Goal: Task Accomplishment & Management: Manage account settings

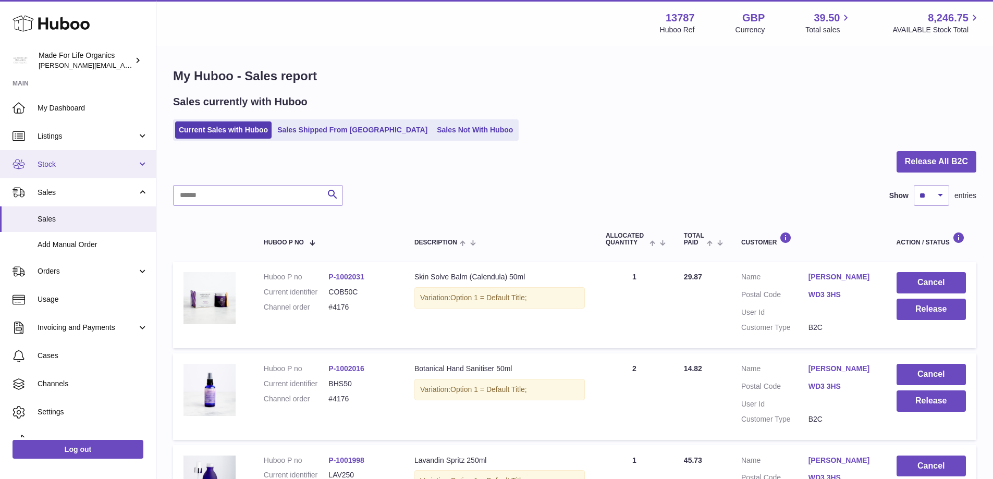
click at [42, 165] on span "Stock" at bounding box center [88, 165] width 100 height 10
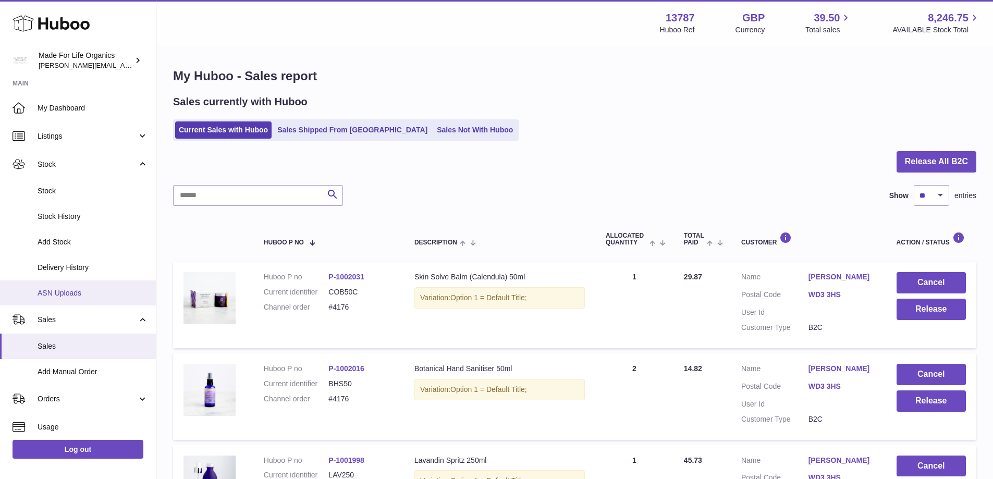
click at [54, 291] on span "ASN Uploads" at bounding box center [93, 293] width 111 height 10
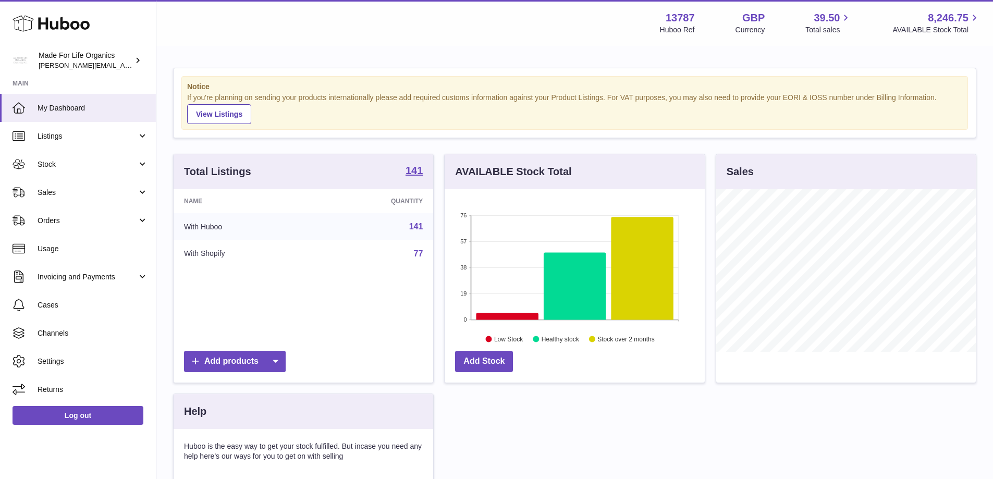
scroll to position [163, 260]
click at [60, 154] on link "Stock" at bounding box center [78, 164] width 156 height 28
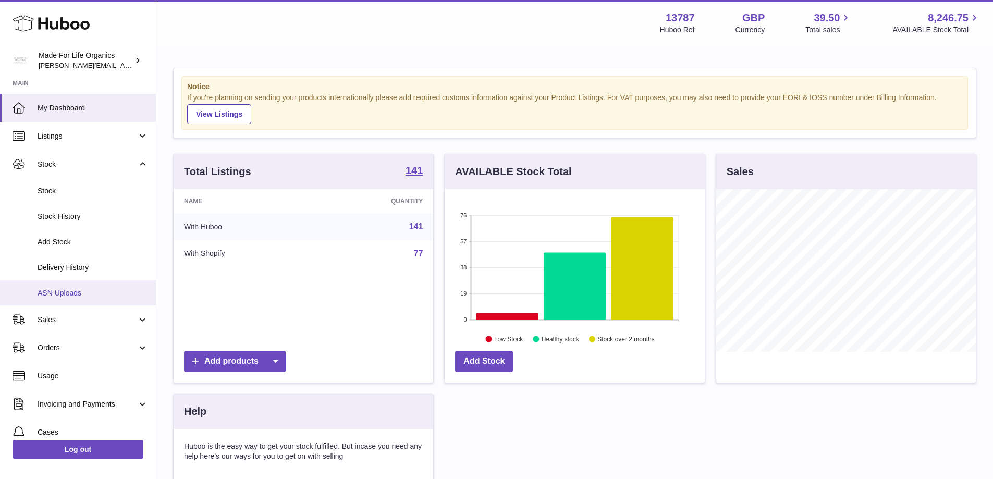
click at [52, 298] on span "ASN Uploads" at bounding box center [93, 293] width 111 height 10
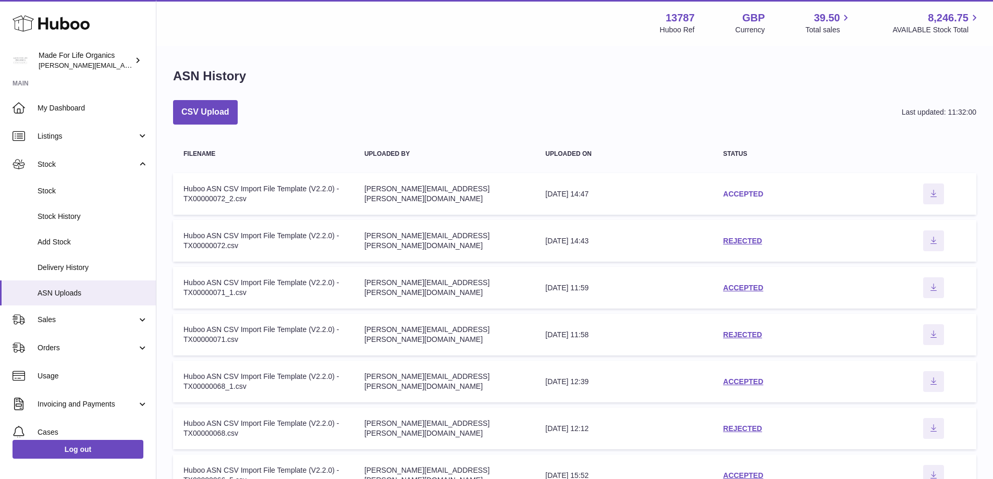
click at [755, 191] on link "ACCEPTED" at bounding box center [743, 194] width 40 height 8
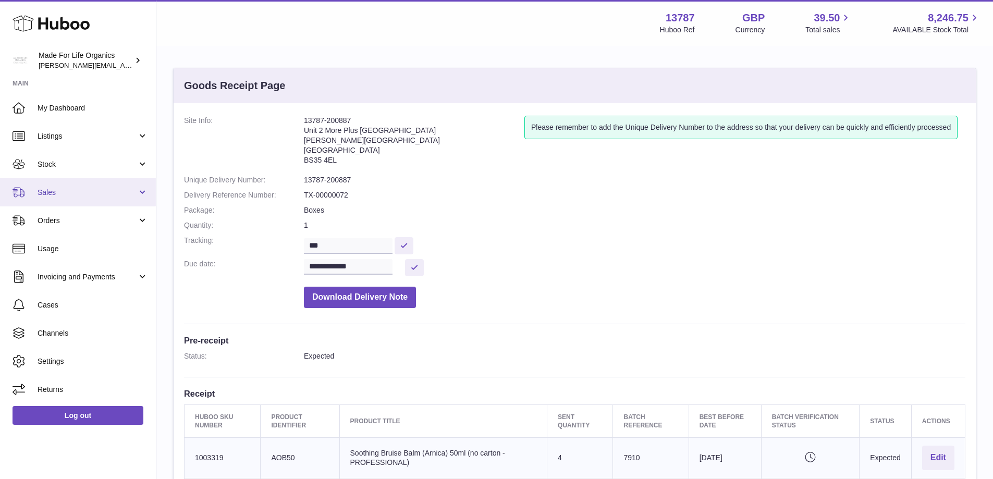
click at [29, 194] on link "Sales" at bounding box center [78, 192] width 156 height 28
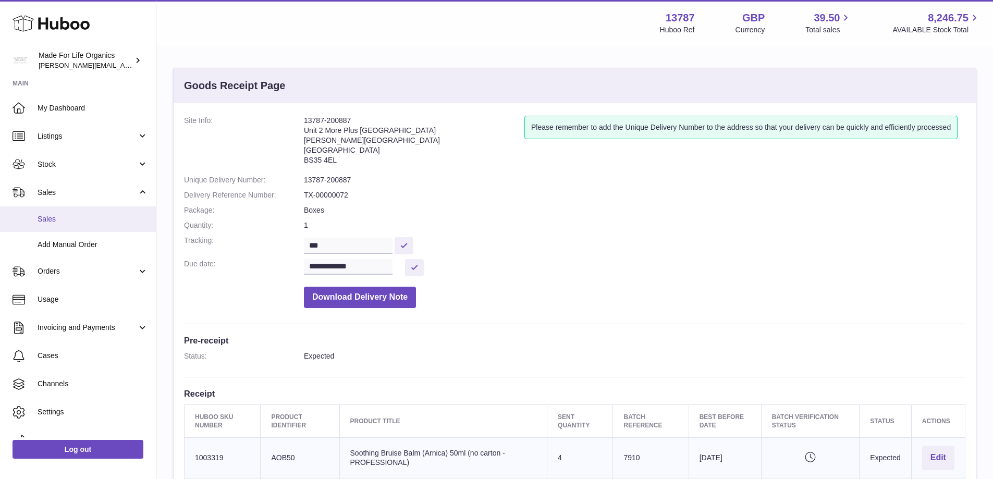
click at [48, 224] on link "Sales" at bounding box center [78, 219] width 156 height 26
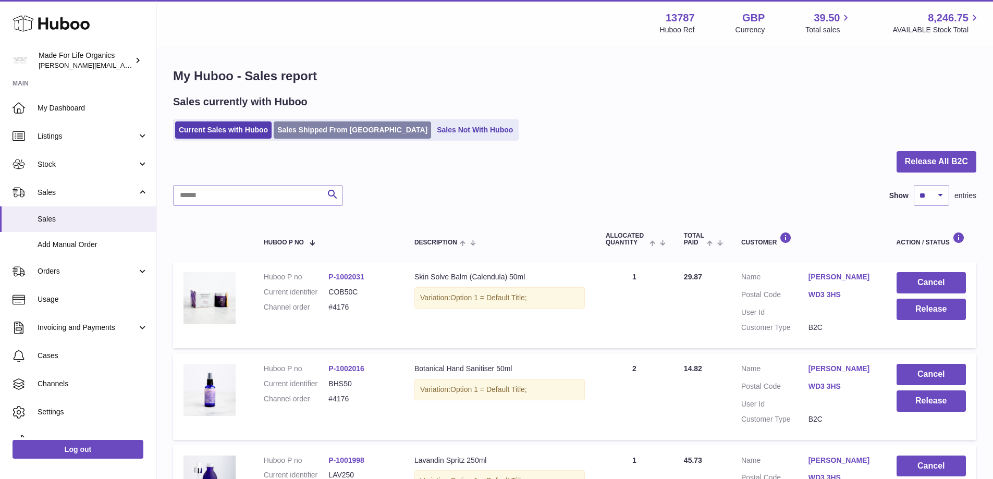
click at [330, 132] on link "Sales Shipped From [GEOGRAPHIC_DATA]" at bounding box center [352, 129] width 157 height 17
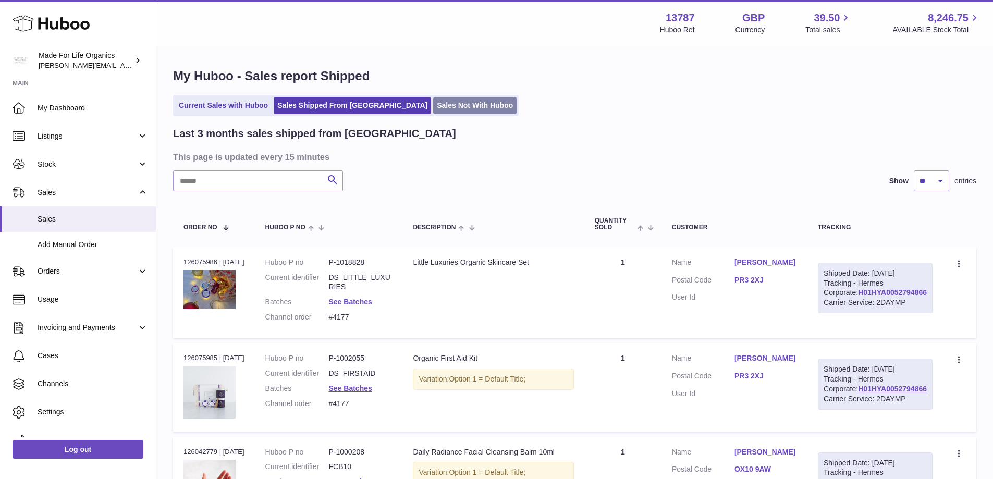
click at [450, 102] on link "Sales Not With Huboo" at bounding box center [474, 105] width 83 height 17
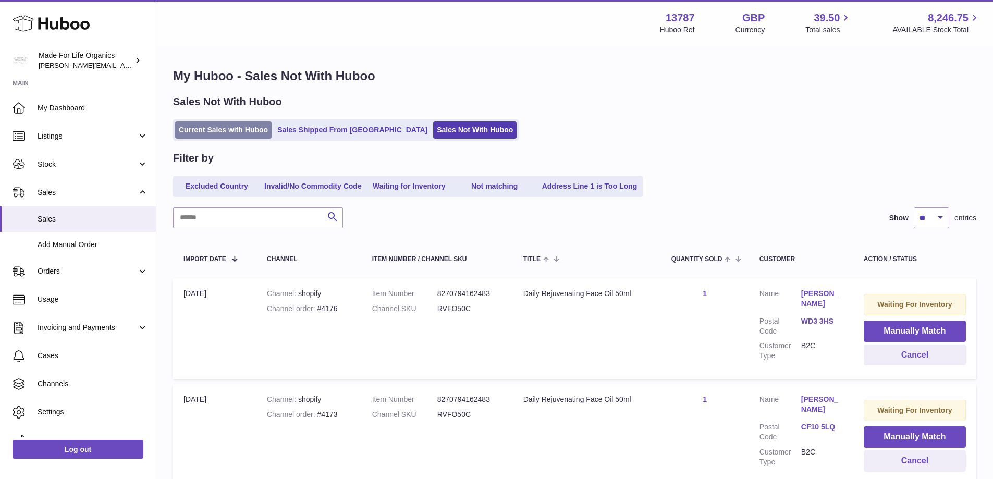
click at [205, 127] on link "Current Sales with Huboo" at bounding box center [223, 129] width 96 height 17
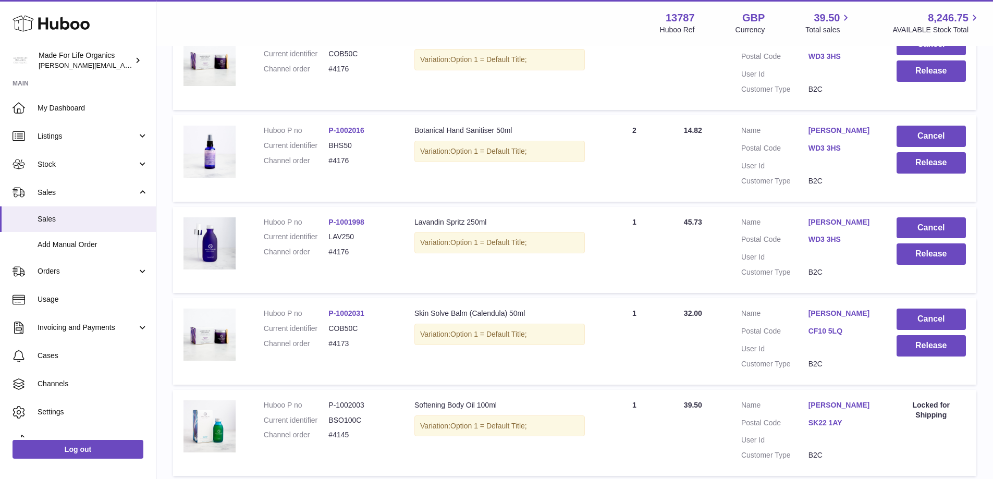
scroll to position [261, 0]
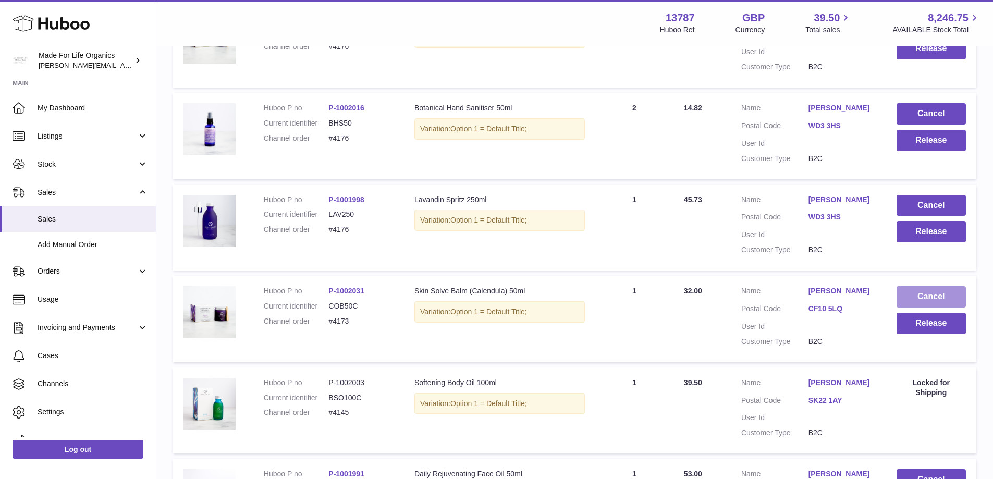
click at [937, 294] on button "Cancel" at bounding box center [931, 296] width 69 height 21
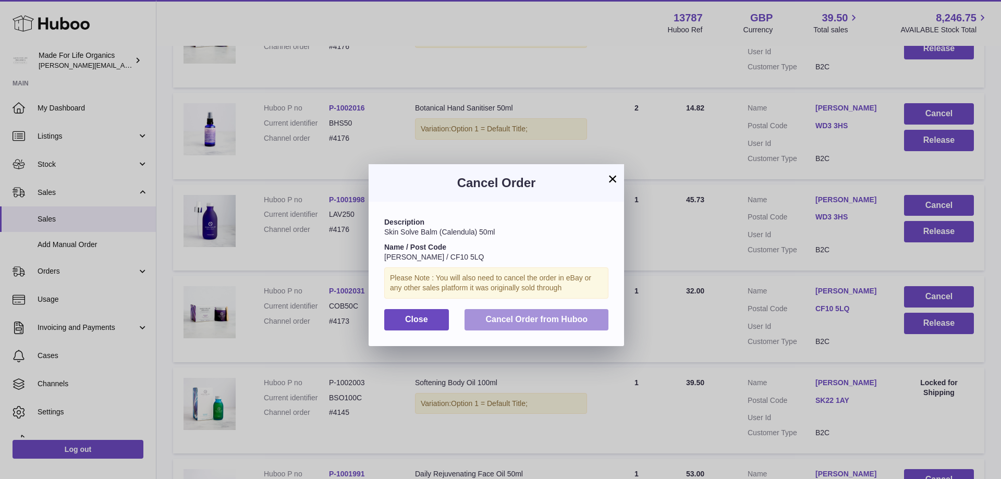
click at [545, 320] on span "Cancel Order from Huboo" at bounding box center [536, 319] width 102 height 9
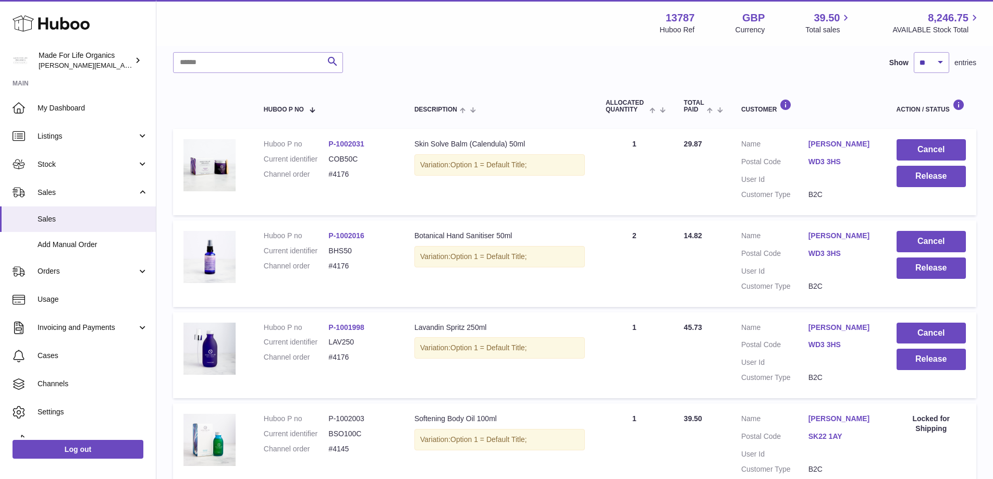
scroll to position [0, 0]
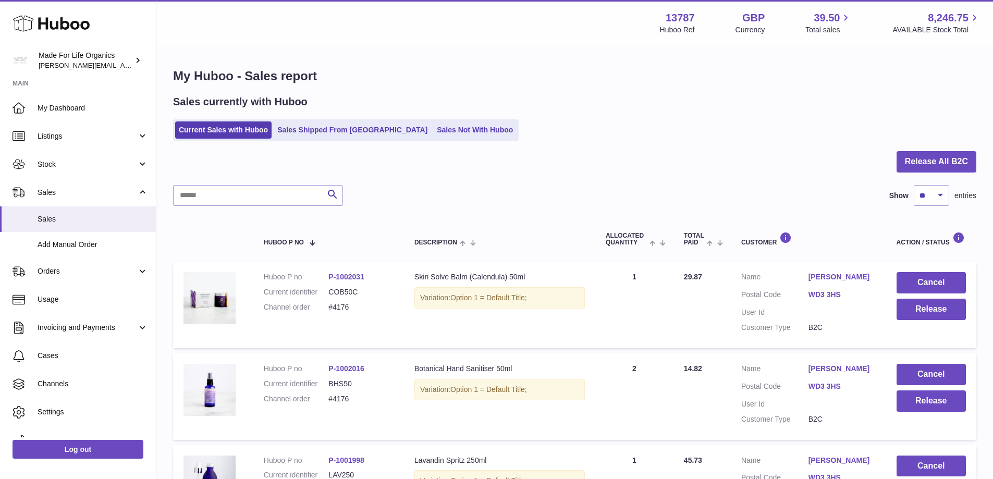
click at [434, 123] on link "Sales Not With Huboo" at bounding box center [474, 129] width 83 height 17
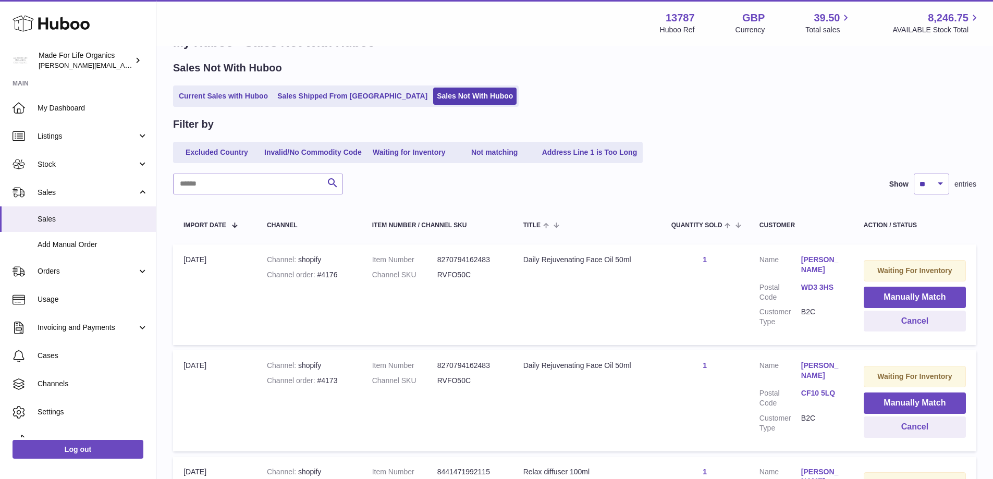
scroll to position [52, 0]
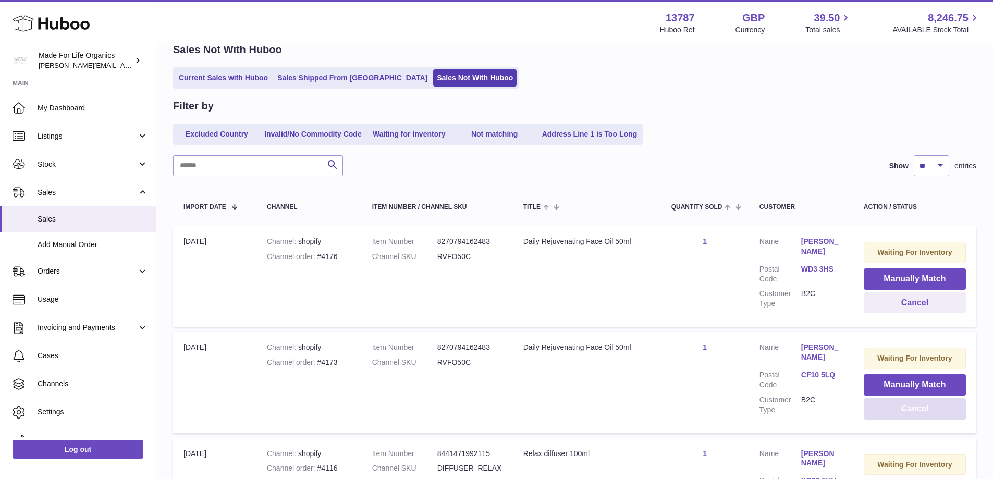
click at [938, 414] on button "Cancel" at bounding box center [915, 408] width 102 height 21
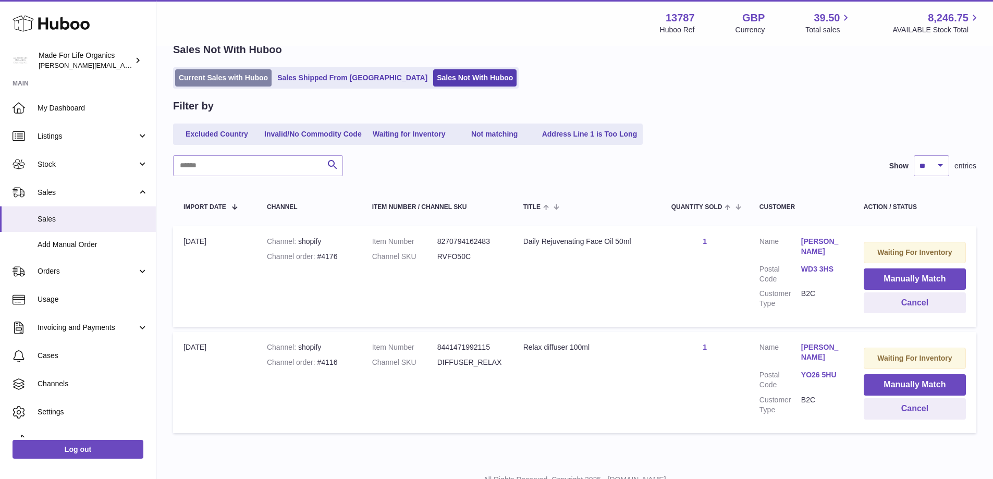
click at [224, 76] on link "Current Sales with Huboo" at bounding box center [223, 77] width 96 height 17
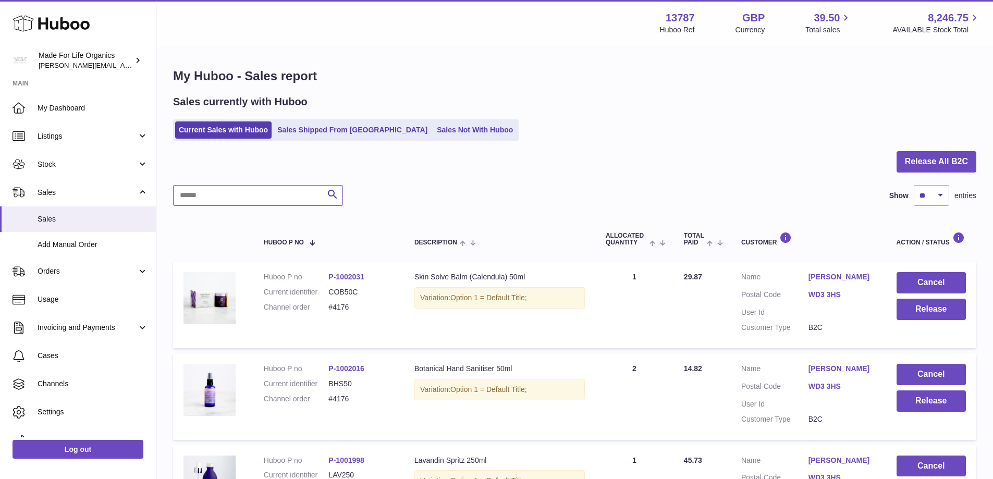
click at [261, 190] on input "text" at bounding box center [258, 195] width 170 height 21
type input "*****"
click at [945, 276] on button "Cancel" at bounding box center [931, 282] width 69 height 21
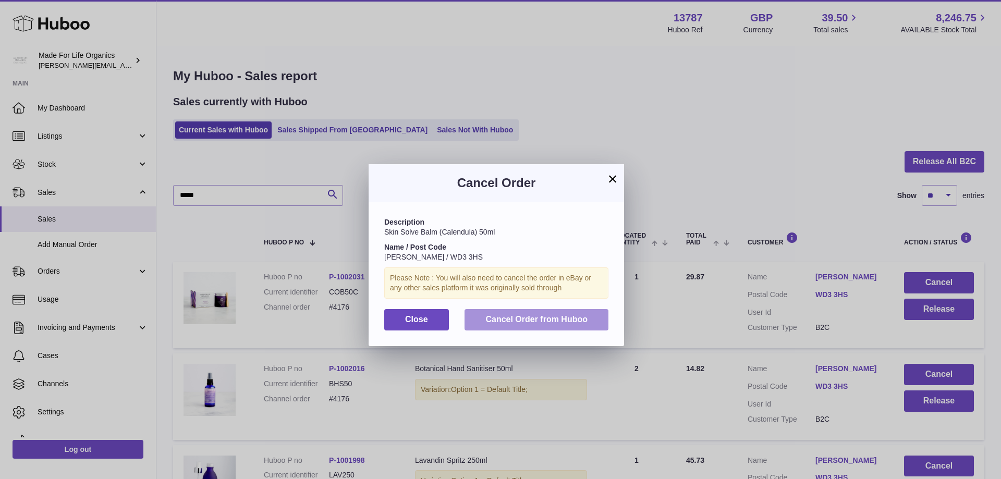
click at [528, 316] on span "Cancel Order from Huboo" at bounding box center [536, 319] width 102 height 9
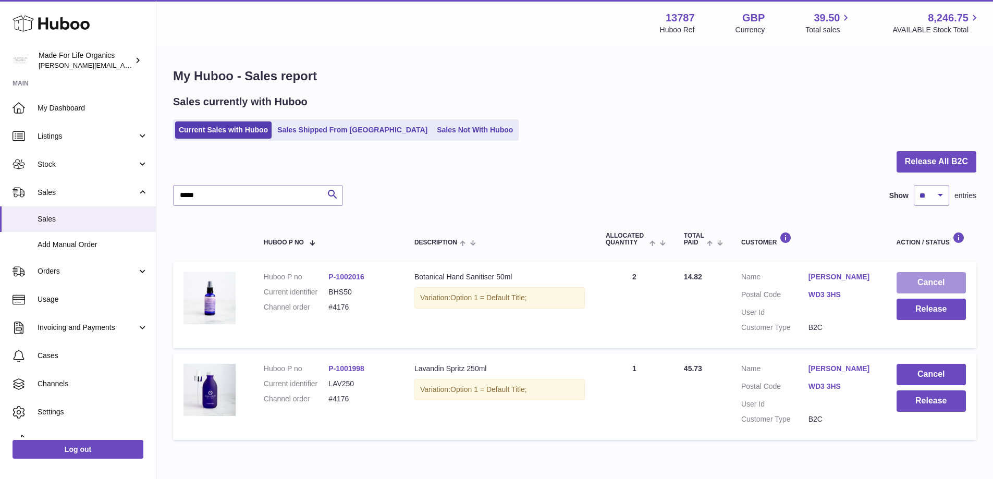
click at [929, 278] on button "Cancel" at bounding box center [931, 282] width 69 height 21
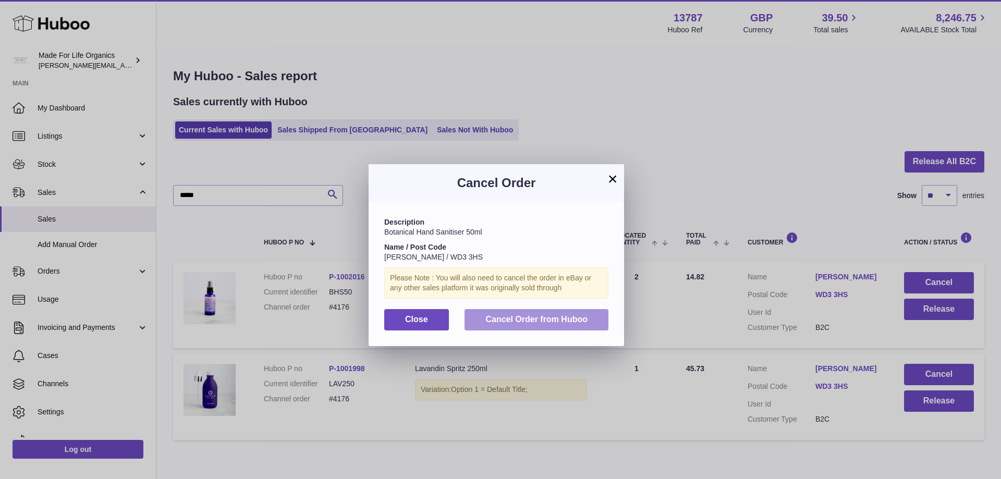
click at [515, 313] on button "Cancel Order from Huboo" at bounding box center [536, 319] width 144 height 21
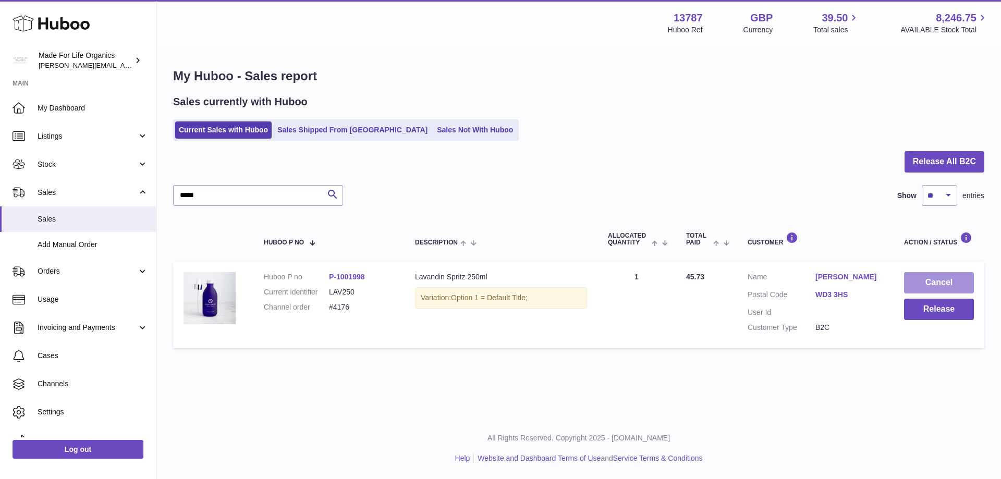
click at [942, 280] on button "Cancel" at bounding box center [939, 282] width 70 height 21
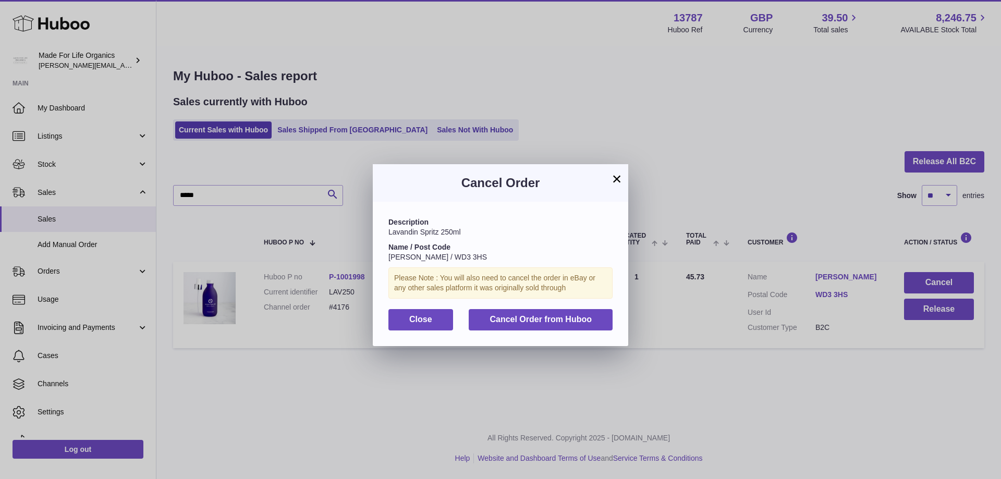
click at [483, 308] on div "Description Lavandin Spritz 250ml Name / Post Code Karen Clegg / WD3 3HS Please…" at bounding box center [500, 274] width 255 height 144
click at [488, 319] on button "Cancel Order from Huboo" at bounding box center [541, 319] width 144 height 21
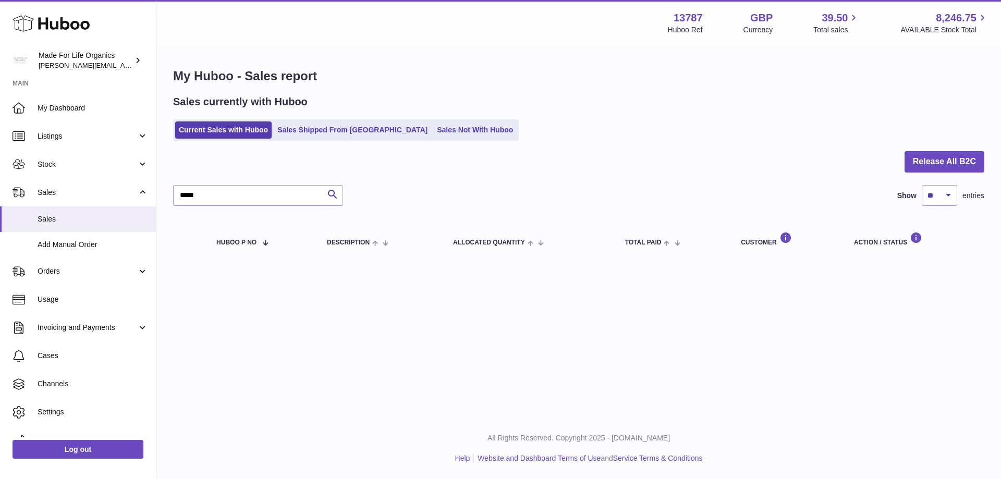
drag, startPoint x: 432, startPoint y: 135, endPoint x: 714, endPoint y: 339, distance: 348.7
click at [433, 136] on link "Sales Not With Huboo" at bounding box center [474, 129] width 83 height 17
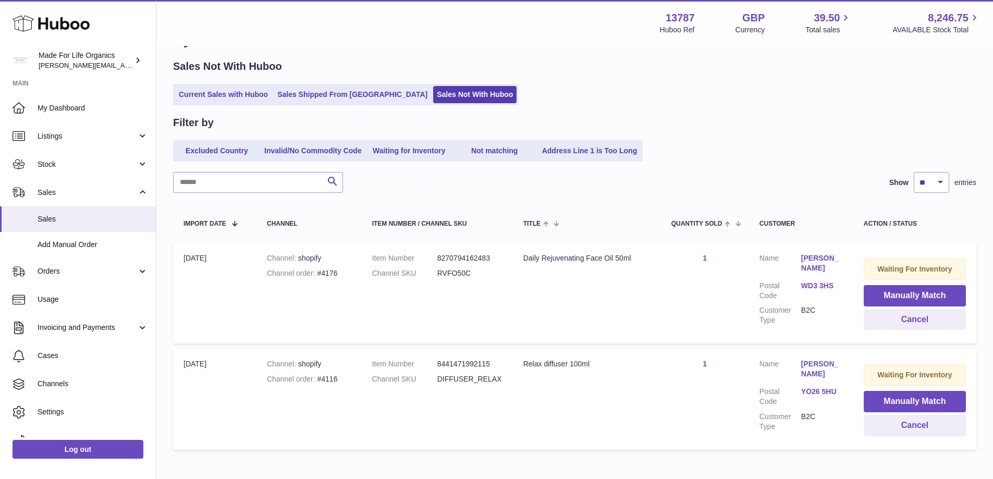
scroll to position [52, 0]
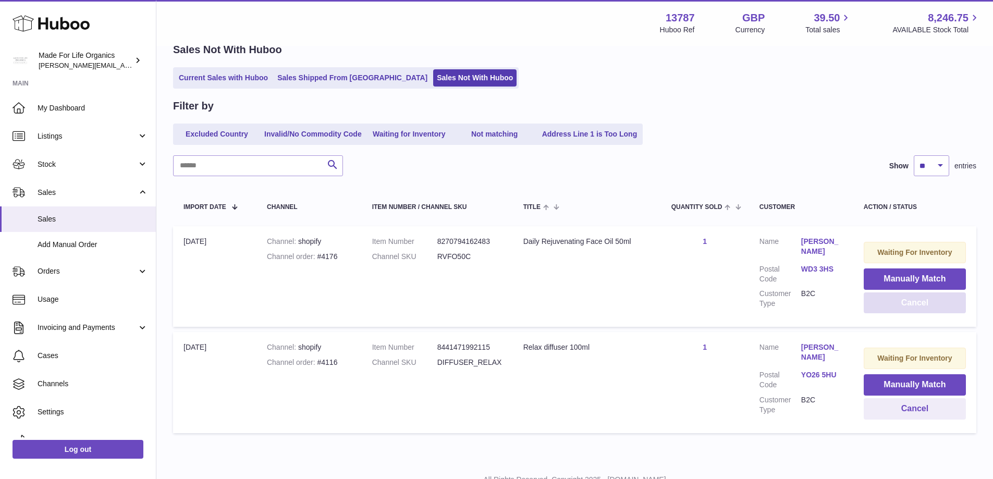
click at [928, 310] on button "Cancel" at bounding box center [915, 302] width 102 height 21
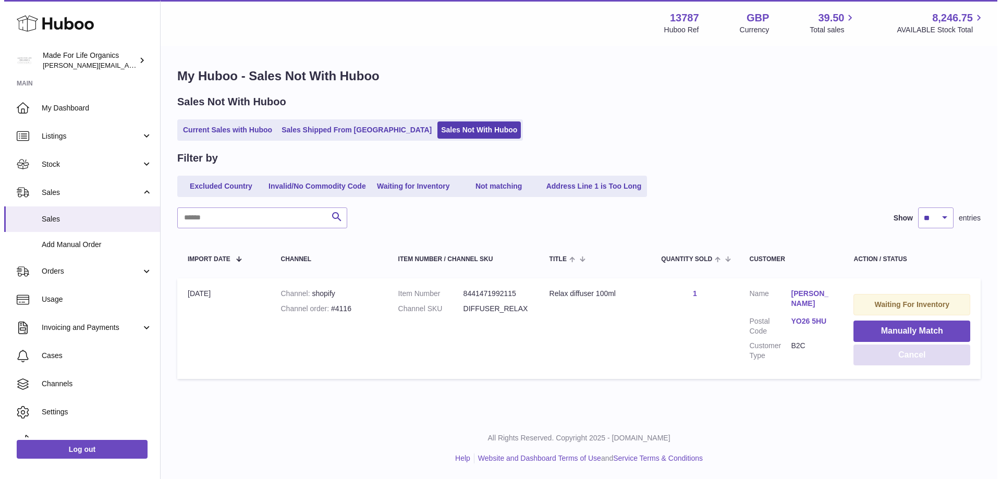
scroll to position [0, 0]
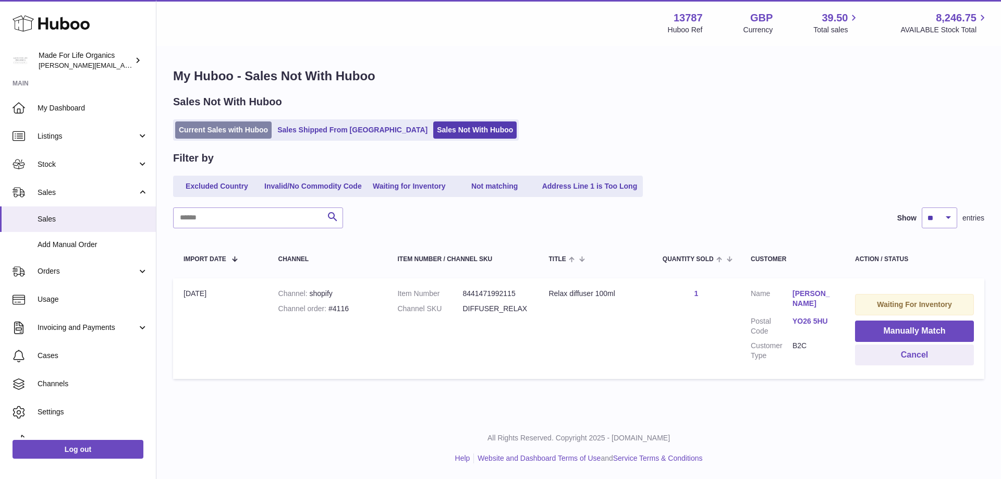
click at [222, 125] on link "Current Sales with Huboo" at bounding box center [223, 129] width 96 height 17
